Goal: Task Accomplishment & Management: Manage account settings

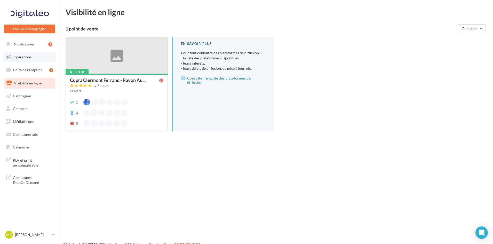
click at [28, 56] on span "Opérations" at bounding box center [22, 57] width 18 height 4
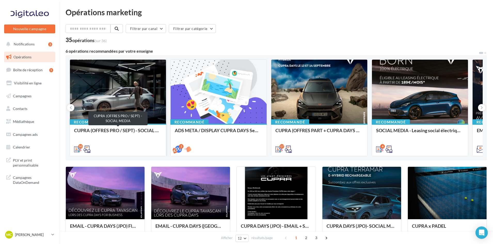
click at [112, 132] on div "CUPRA (OFFRES PRO / SEPT) - SOCIAL MEDIA" at bounding box center [118, 133] width 88 height 10
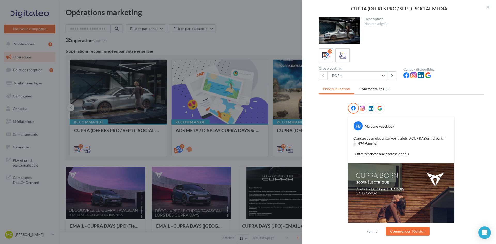
click at [256, 49] on div at bounding box center [248, 122] width 496 height 244
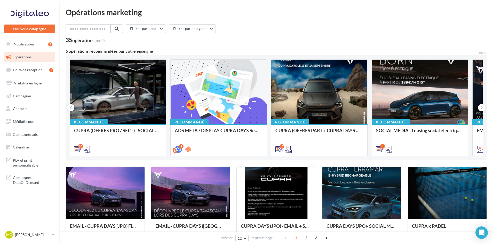
click at [41, 240] on div "MC [PERSON_NAME] cupra_clermontferrand" at bounding box center [29, 237] width 59 height 14
click at [42, 236] on p "[PERSON_NAME]" at bounding box center [32, 234] width 34 height 5
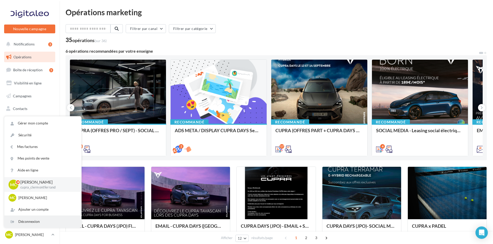
click at [39, 224] on div "Déconnexion" at bounding box center [42, 222] width 77 height 12
